Goal: Book appointment/travel/reservation

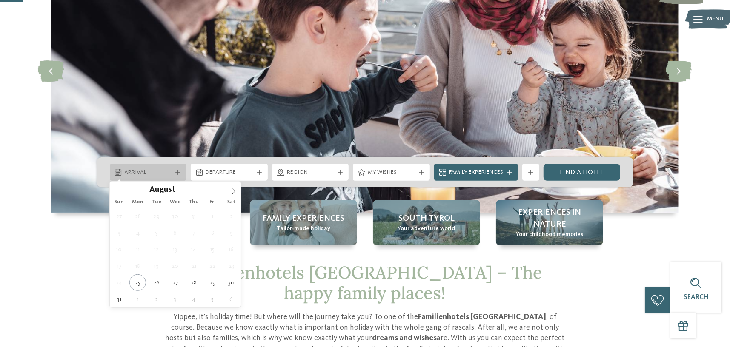
click at [153, 169] on span "Arrival" at bounding box center [148, 173] width 47 height 9
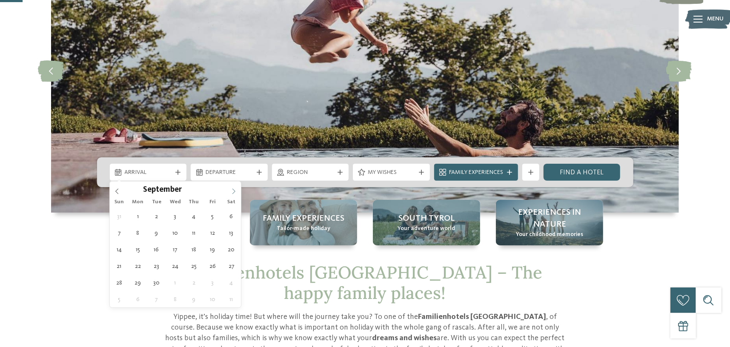
click at [232, 189] on icon at bounding box center [234, 192] width 6 height 6
type div "20.12.2025"
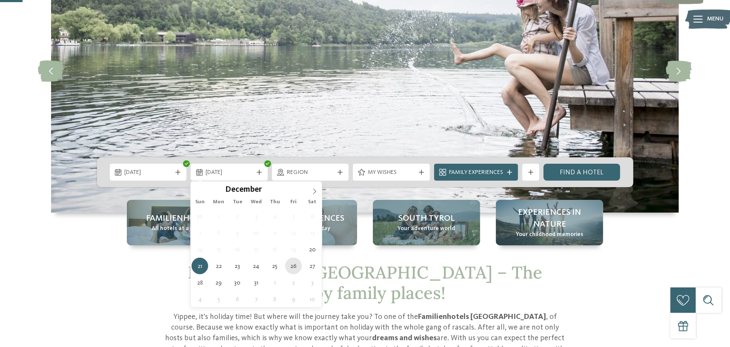
type div "26.12.2025"
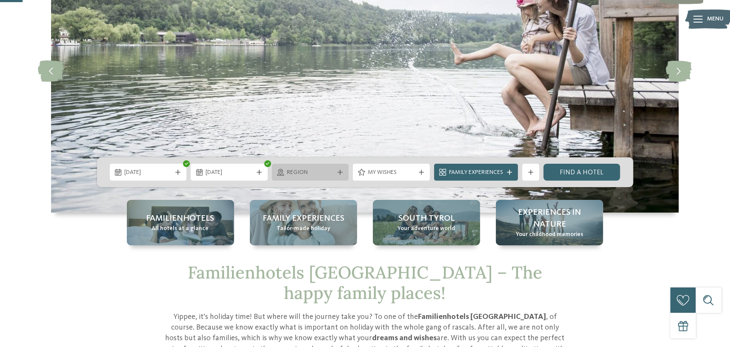
click at [315, 174] on span "Region" at bounding box center [310, 173] width 47 height 9
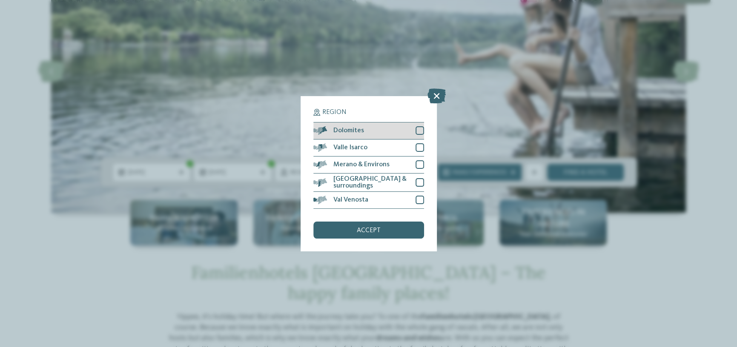
click at [370, 132] on div "Dolomites" at bounding box center [368, 131] width 111 height 17
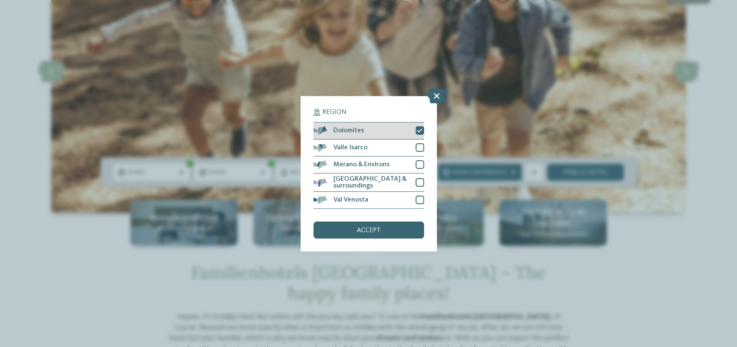
click at [418, 129] on icon at bounding box center [420, 130] width 6 height 5
click at [369, 232] on span "accept" at bounding box center [369, 230] width 24 height 7
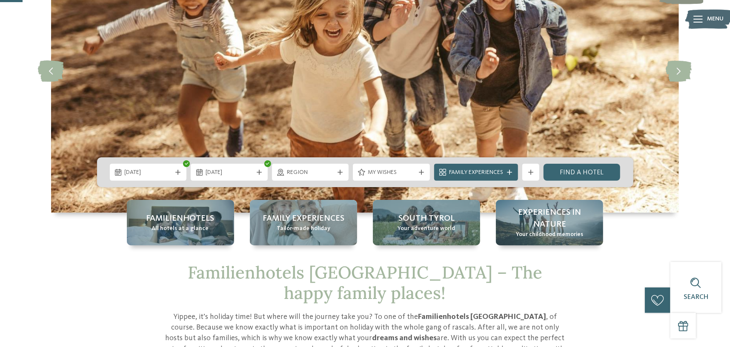
click at [470, 173] on span "Family Experiences" at bounding box center [476, 173] width 54 height 9
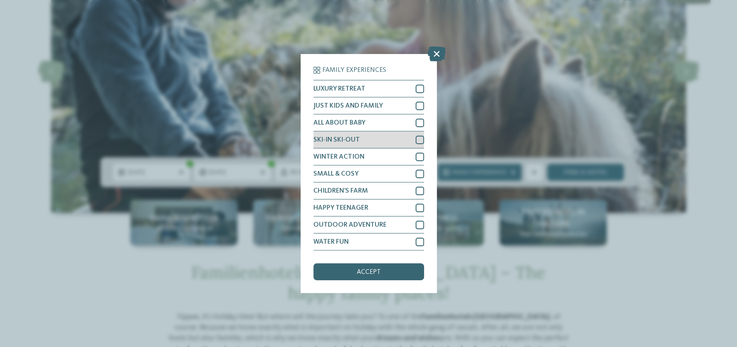
click at [378, 137] on div "SKI-IN SKI-OUT" at bounding box center [368, 140] width 111 height 17
click at [358, 275] on span "accept" at bounding box center [369, 272] width 24 height 7
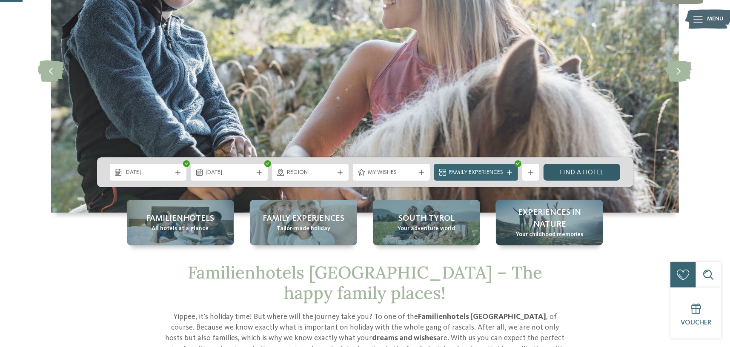
click at [593, 168] on link "Find a hotel" at bounding box center [582, 172] width 77 height 17
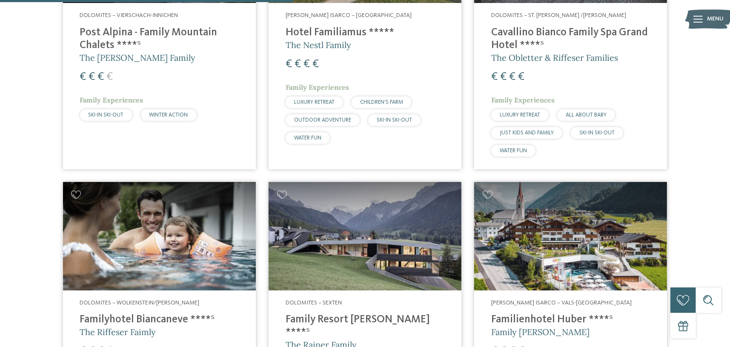
scroll to position [542, 0]
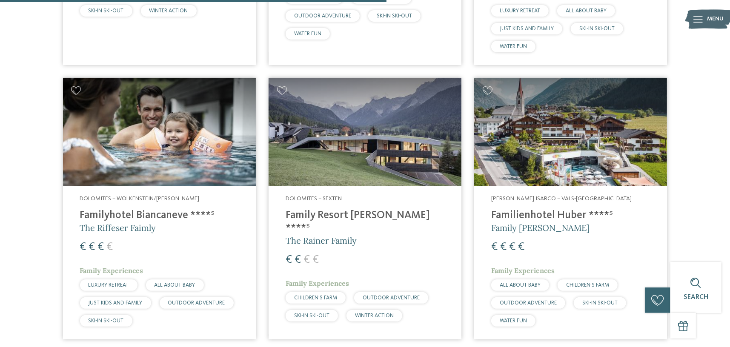
click at [360, 120] on img at bounding box center [365, 132] width 193 height 109
click at [363, 148] on img at bounding box center [365, 132] width 193 height 109
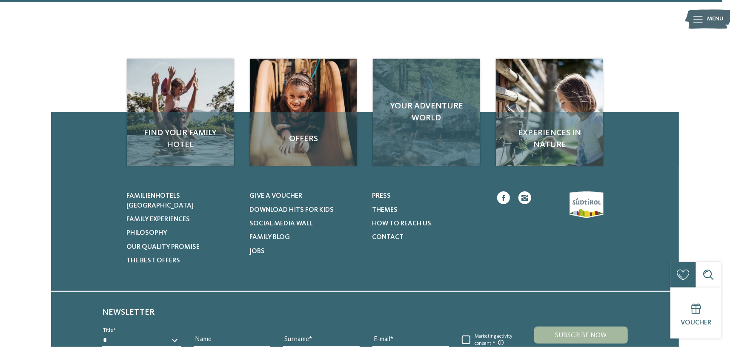
scroll to position [1023, 0]
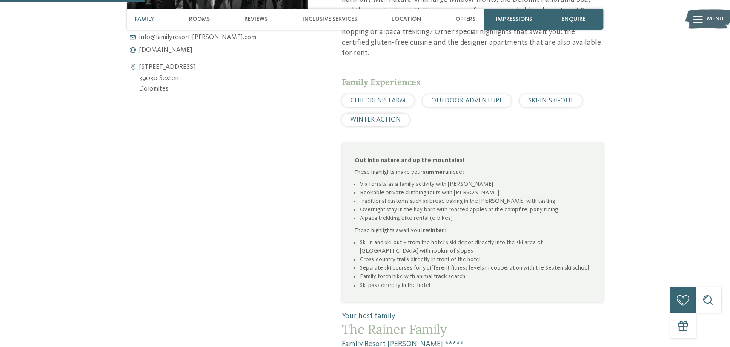
scroll to position [454, 0]
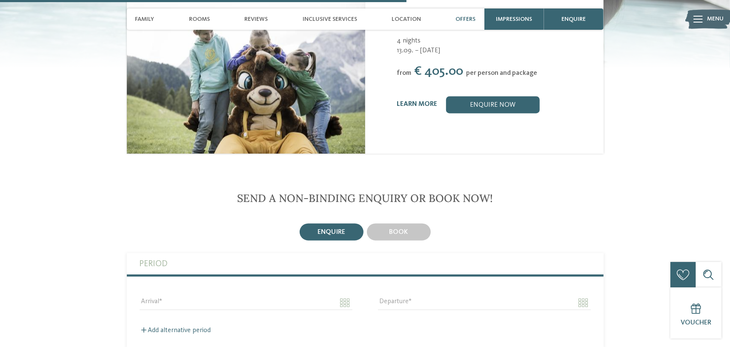
scroll to position [1277, 0]
